Goal: Check status

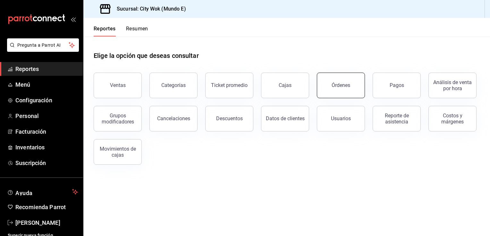
click at [335, 89] on button "Órdenes" at bounding box center [341, 86] width 48 height 26
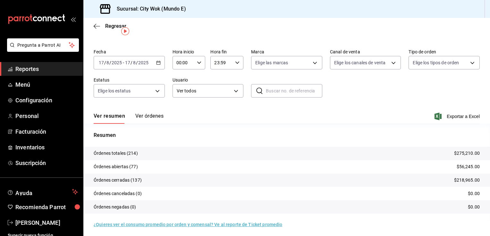
scroll to position [15, 0]
